Goal: Information Seeking & Learning: Learn about a topic

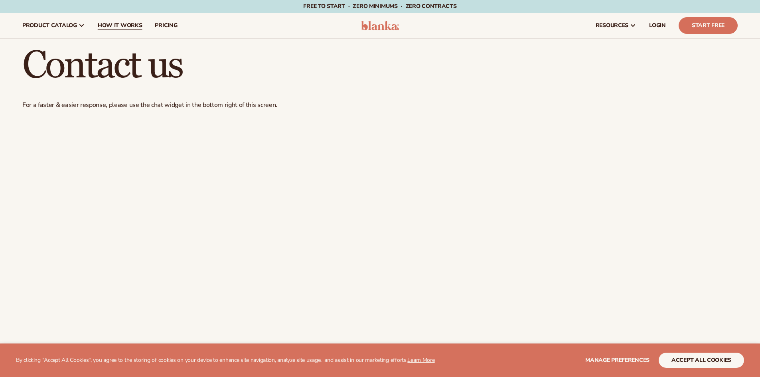
click at [112, 26] on span "How It Works" at bounding box center [120, 25] width 45 height 6
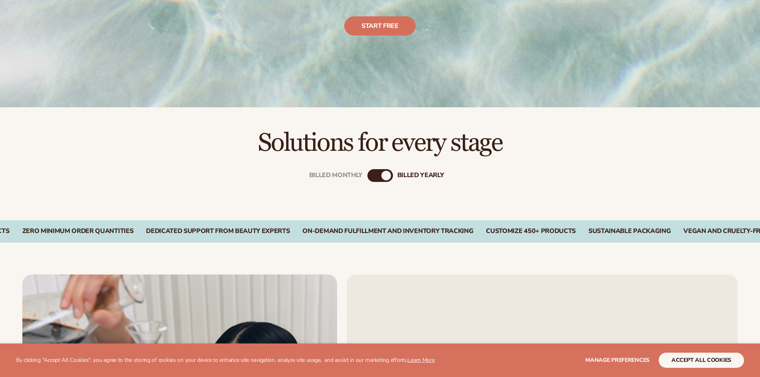
scroll to position [239, 0]
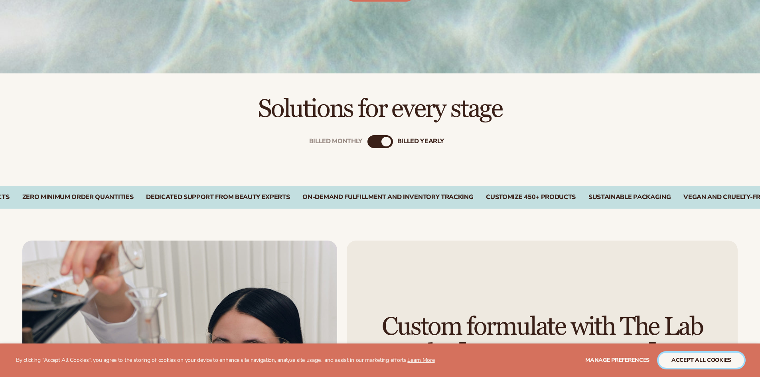
click at [709, 362] on button "accept all cookies" at bounding box center [701, 360] width 85 height 15
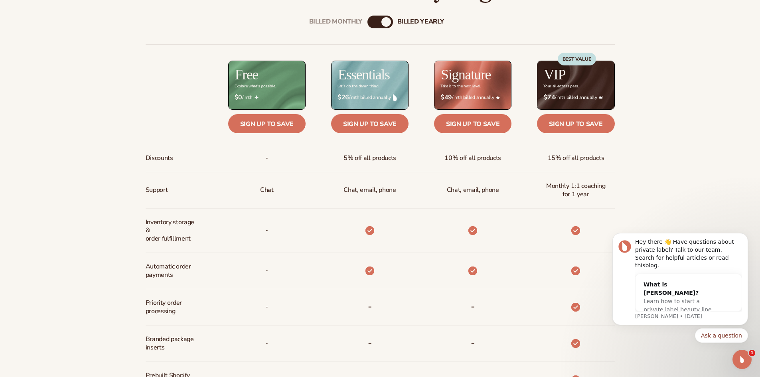
scroll to position [0, 0]
click at [708, 302] on span "Learn how to start a private label beauty line with Blanka" at bounding box center [678, 309] width 68 height 23
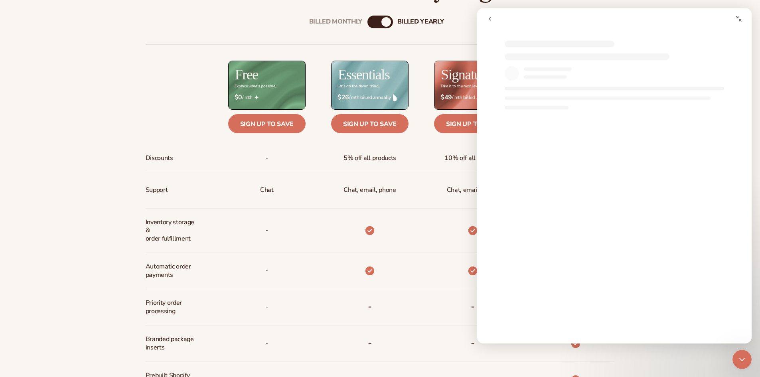
click at [490, 22] on icon "go back" at bounding box center [490, 19] width 6 height 6
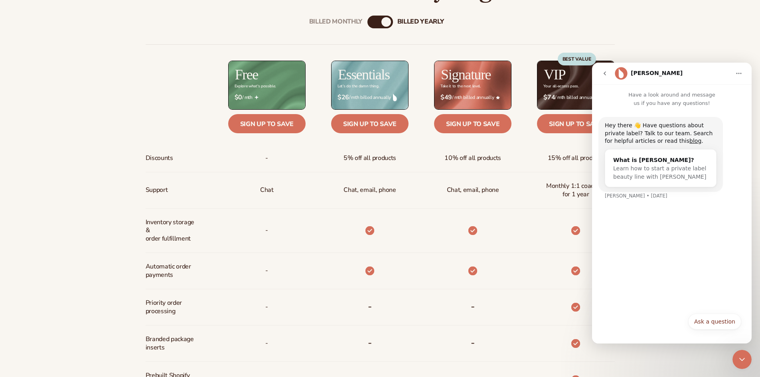
click at [605, 74] on icon "go back" at bounding box center [605, 73] width 2 height 4
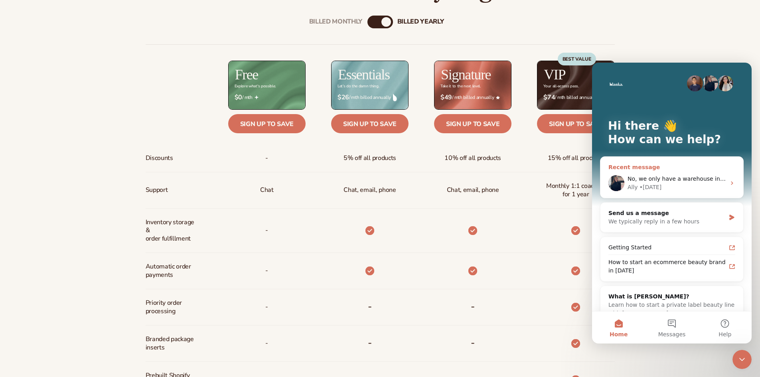
click at [677, 180] on span "No, we only have a warehouse in Vancouver Canada." at bounding box center [735, 179] width 215 height 6
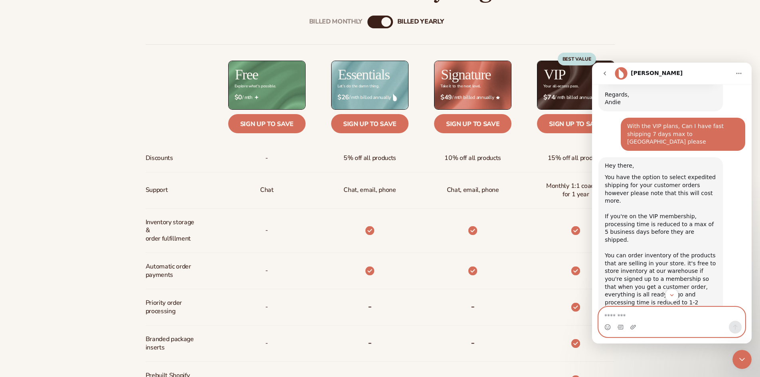
scroll to position [430, 0]
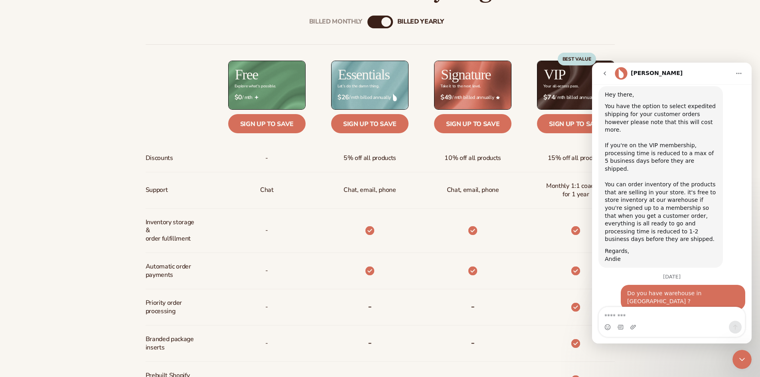
click at [744, 363] on icon "Close Intercom Messenger" at bounding box center [742, 360] width 10 height 10
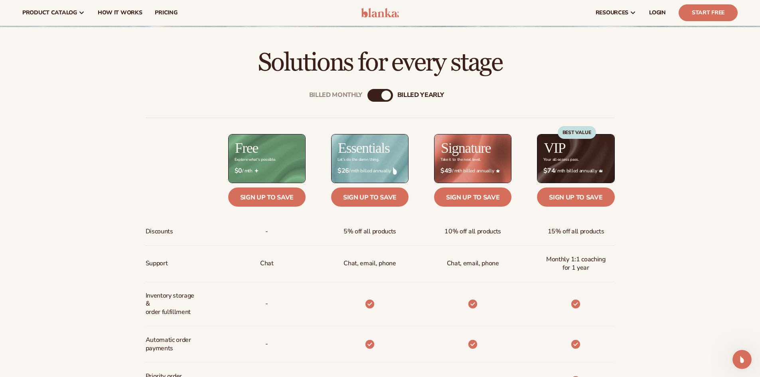
scroll to position [279, 0]
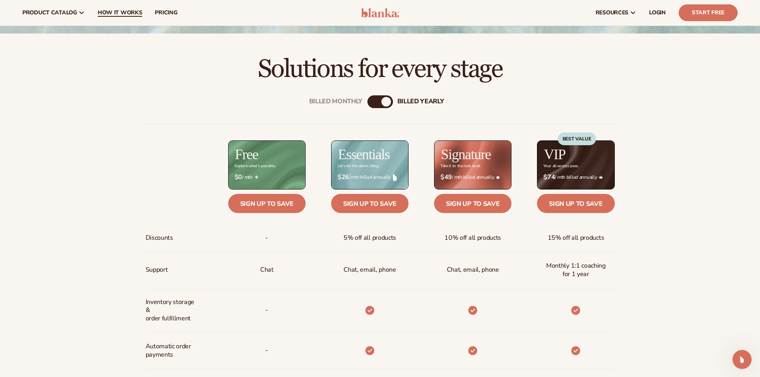
click at [110, 12] on span "How It Works" at bounding box center [120, 13] width 45 height 6
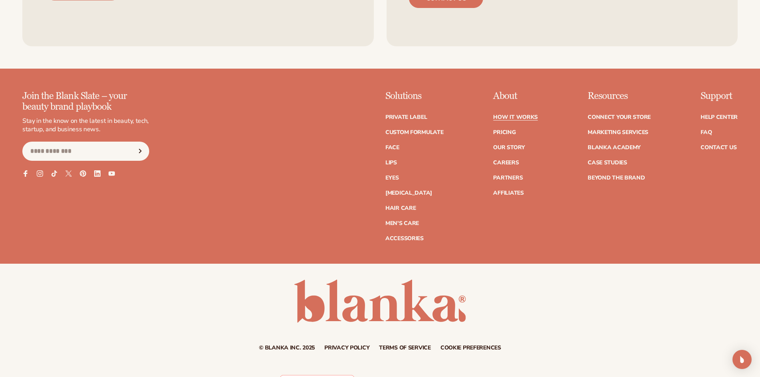
scroll to position [1962, 0]
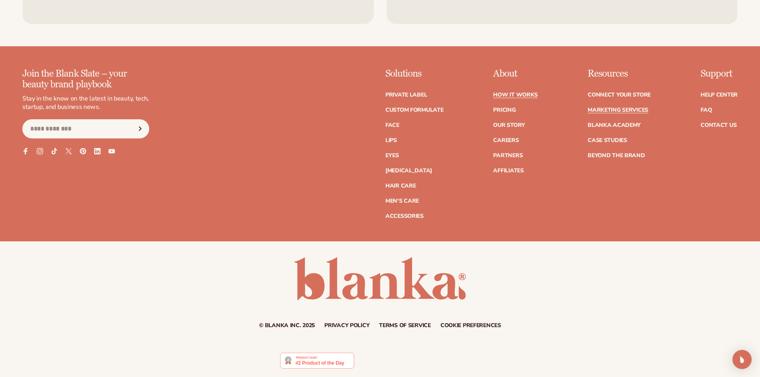
click at [623, 110] on link "Marketing services" at bounding box center [618, 110] width 61 height 6
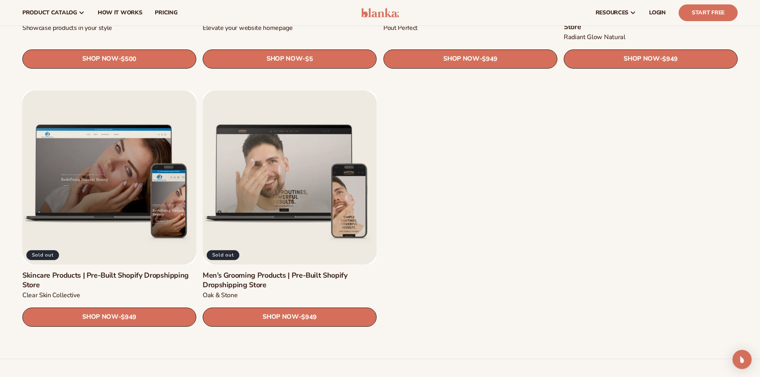
scroll to position [1037, 0]
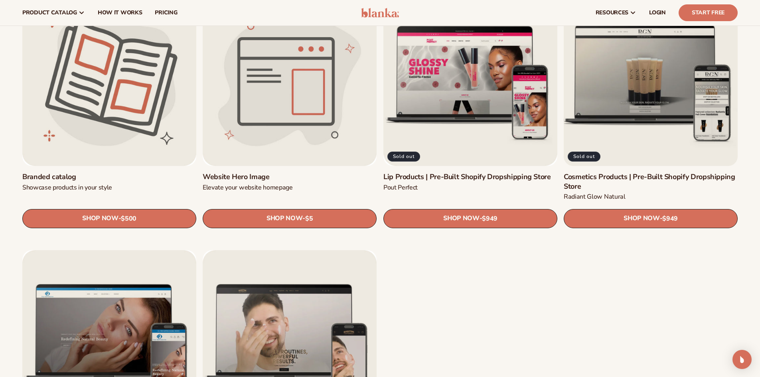
click at [652, 172] on link "Cosmetics Products | Pre-Built Shopify Dropshipping Store" at bounding box center [651, 181] width 174 height 19
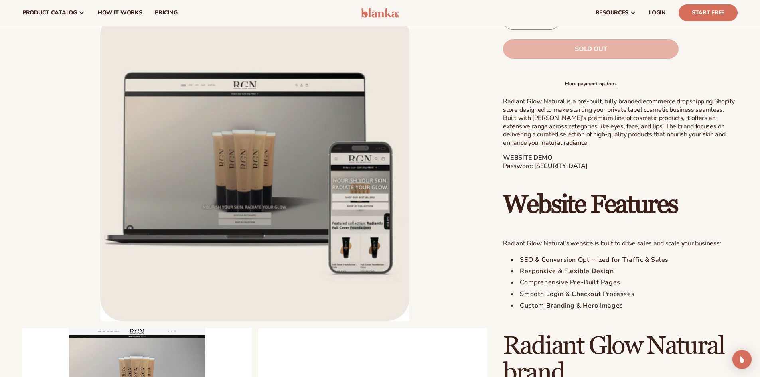
scroll to position [279, 0]
click at [519, 162] on link "WEBSITE DEMO" at bounding box center [527, 158] width 49 height 9
drag, startPoint x: 536, startPoint y: 174, endPoint x: 221, endPoint y: 0, distance: 359.1
click at [550, 171] on p "WEBSITE DEMO Password: blanka-cosmetics" at bounding box center [620, 162] width 235 height 17
click at [574, 171] on p "WEBSITE DEMO Password: blanka-cosmetics" at bounding box center [620, 162] width 235 height 17
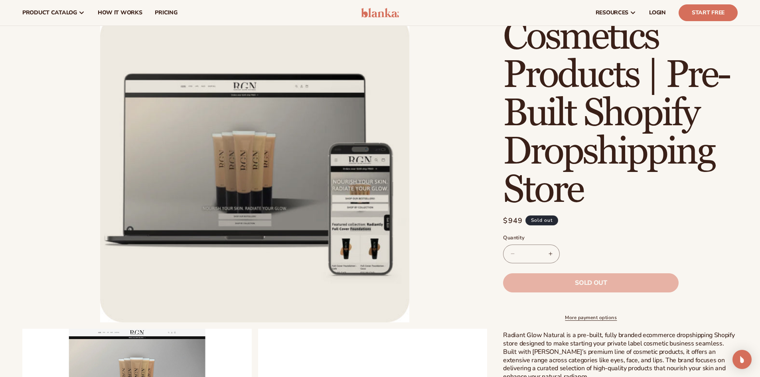
scroll to position [0, 0]
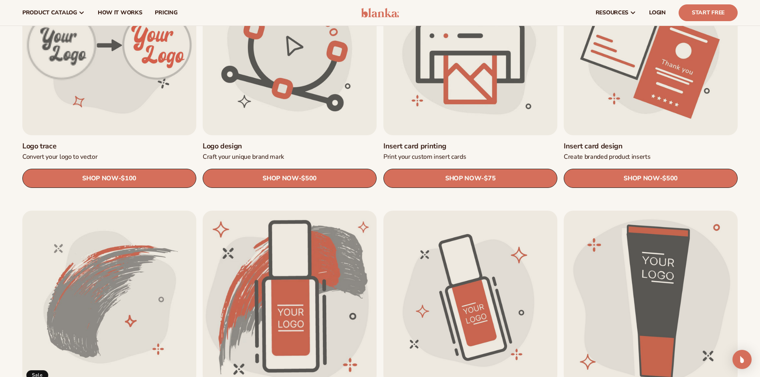
scroll to position [239, 0]
